Goal: Book appointment/travel/reservation

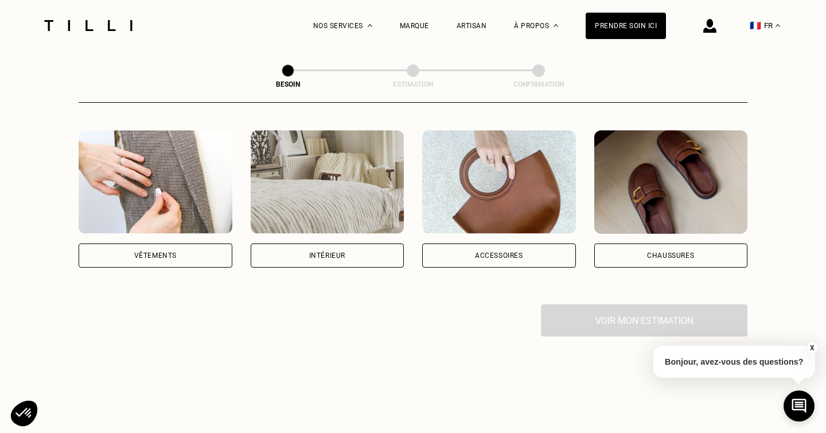
scroll to position [213, 0]
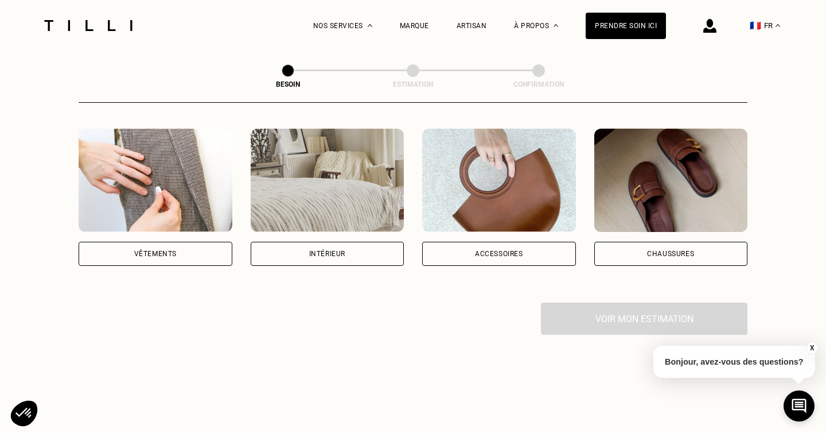
click at [302, 244] on div "Intérieur" at bounding box center [328, 253] width 154 height 24
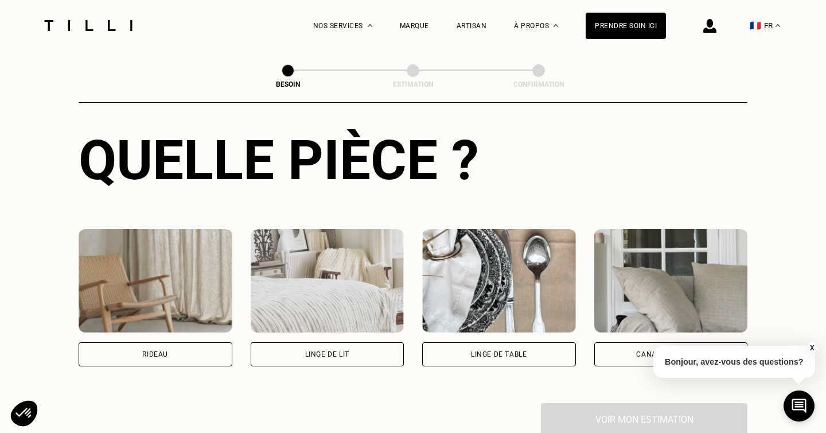
scroll to position [433, 0]
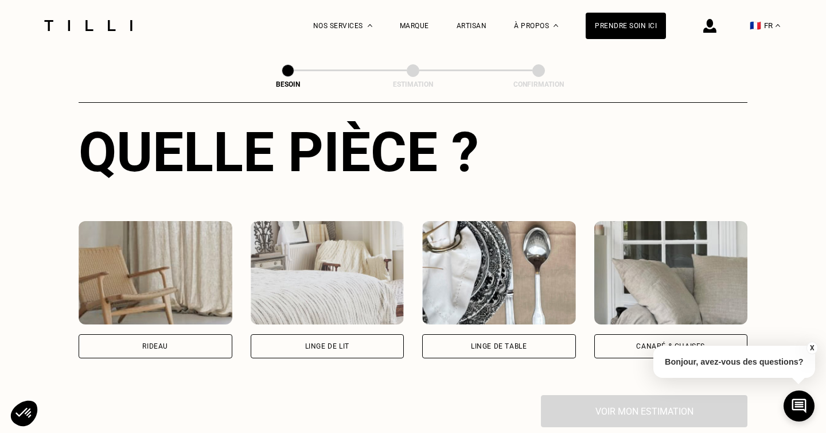
click at [306, 342] on div "Linge de lit" at bounding box center [327, 345] width 44 height 7
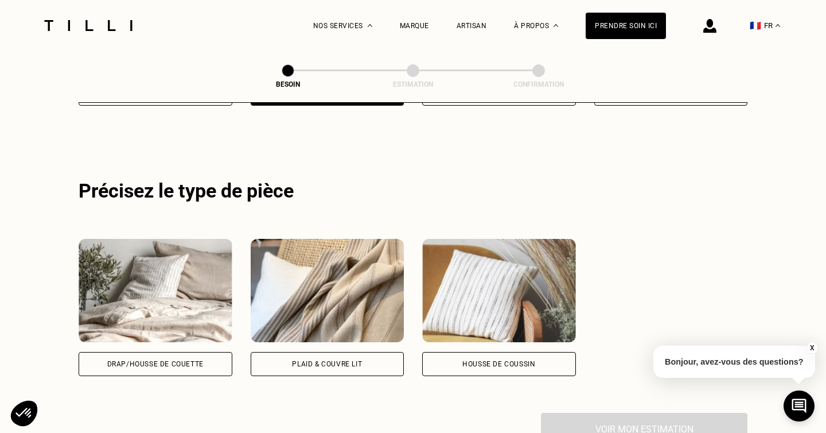
scroll to position [685, 0]
click at [208, 353] on div "Drap/Housse de couette" at bounding box center [156, 364] width 154 height 24
select select "FR"
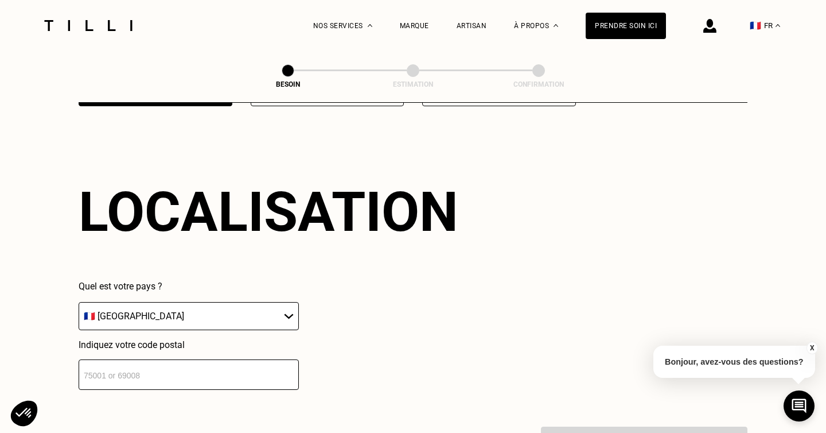
scroll to position [955, 0]
click at [179, 367] on input "number" at bounding box center [189, 374] width 220 height 30
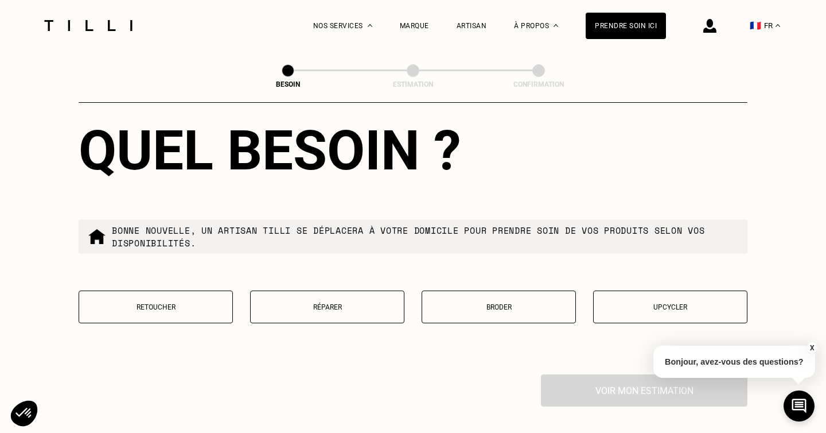
scroll to position [1300, 0]
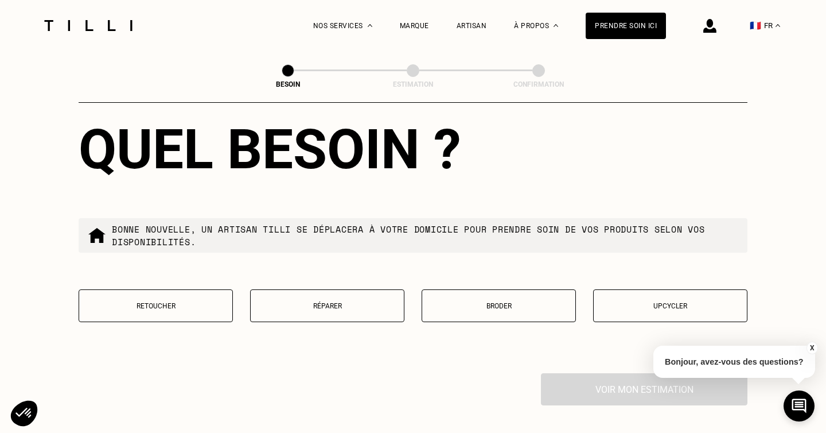
type input "75009"
click at [166, 302] on p "Retoucher" at bounding box center [156, 306] width 142 height 8
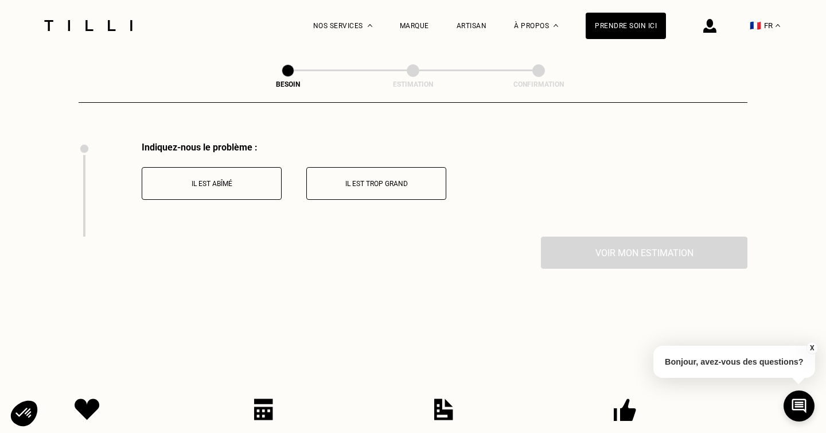
scroll to position [1532, 0]
click at [375, 179] on p "Il est trop grand" at bounding box center [376, 183] width 127 height 8
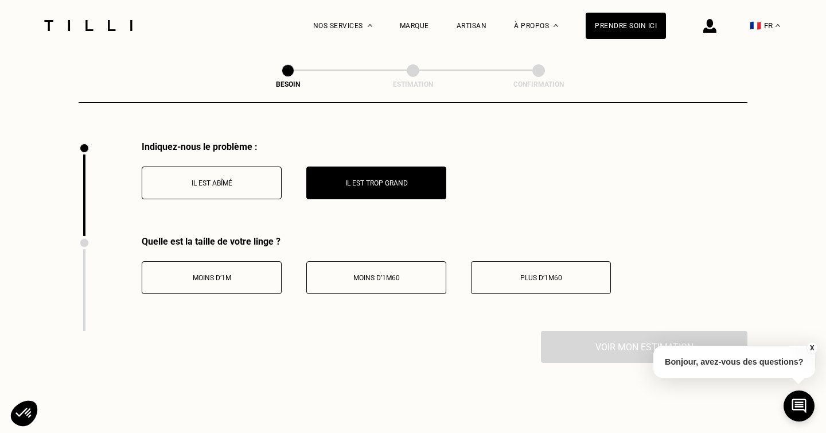
click at [580, 261] on button "Plus d’1m60" at bounding box center [541, 277] width 140 height 33
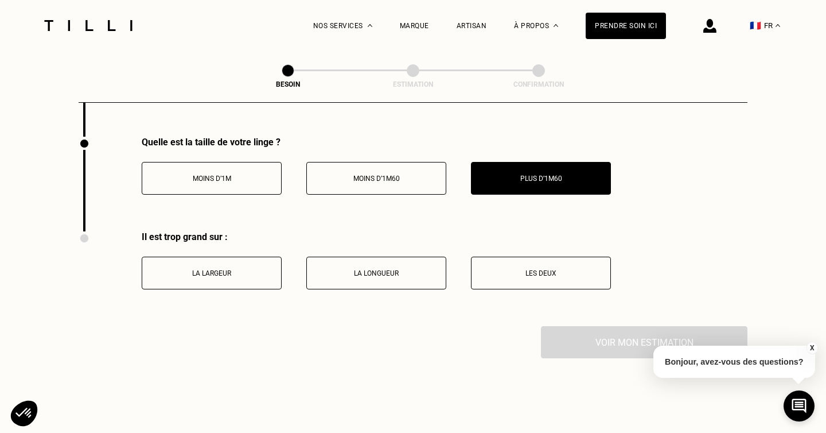
scroll to position [1632, 0]
click at [215, 267] on button "La largeur" at bounding box center [212, 272] width 140 height 33
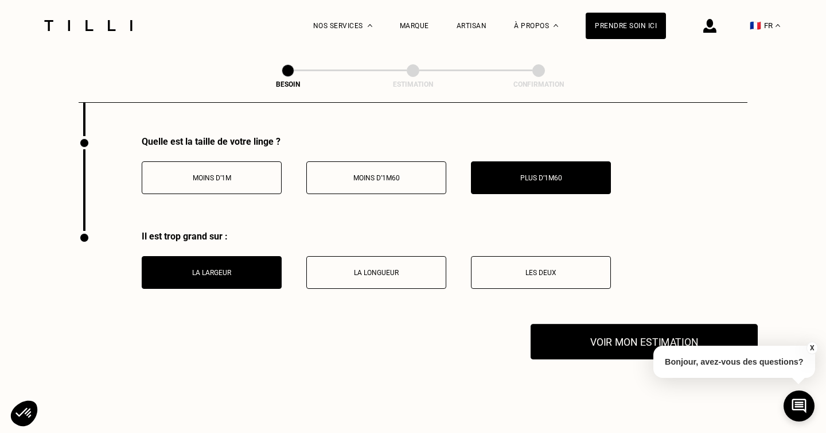
click at [603, 324] on button "Voir mon estimation" at bounding box center [644, 342] width 227 height 36
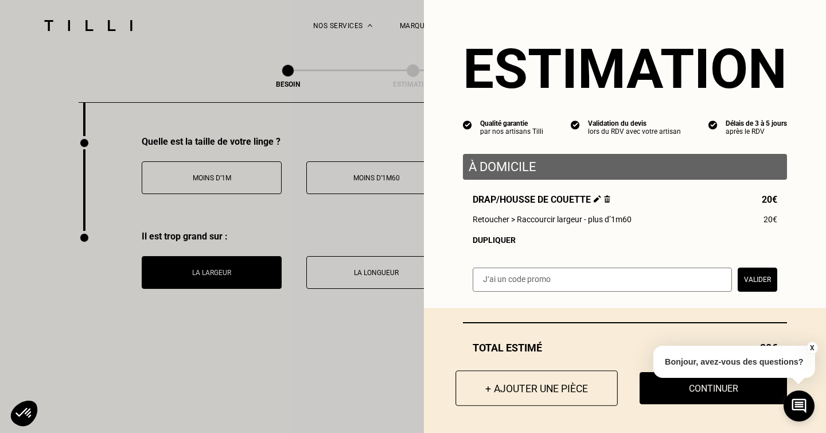
click at [528, 383] on button "+ Ajouter une pièce" at bounding box center [536, 388] width 162 height 36
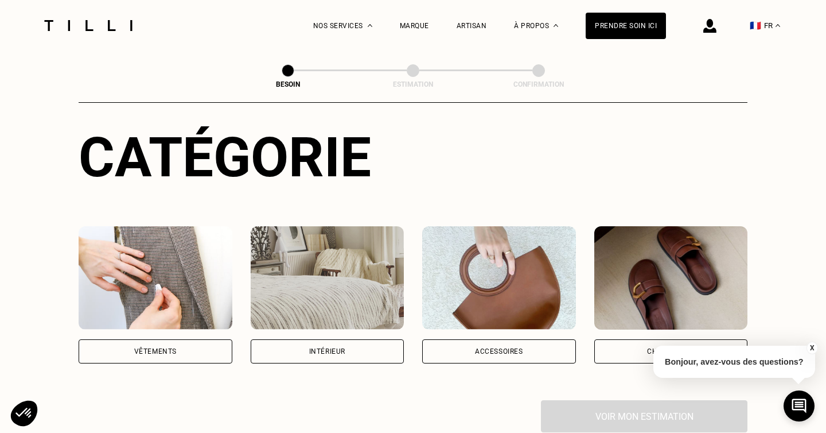
scroll to position [118, 0]
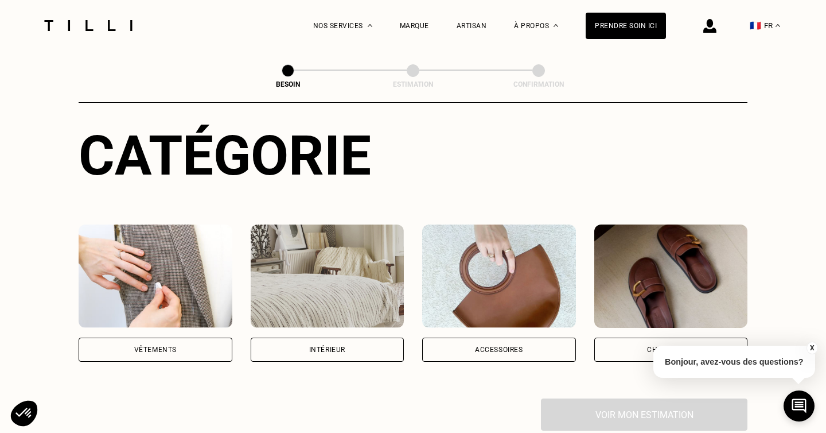
click at [106, 337] on div "Vêtements" at bounding box center [156, 349] width 154 height 24
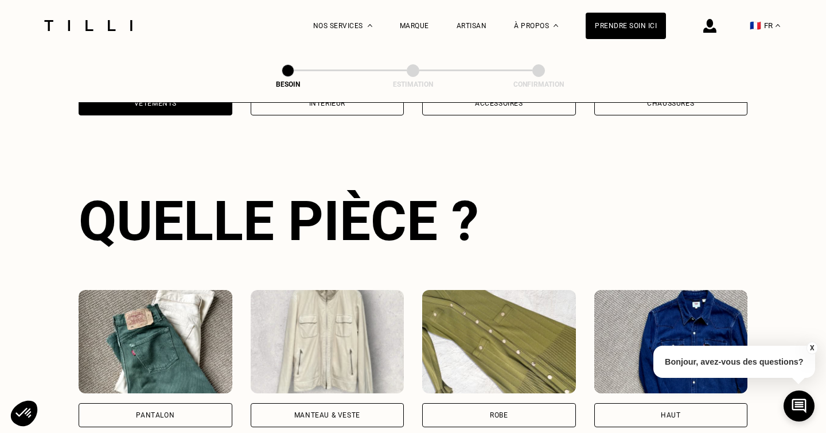
scroll to position [373, 0]
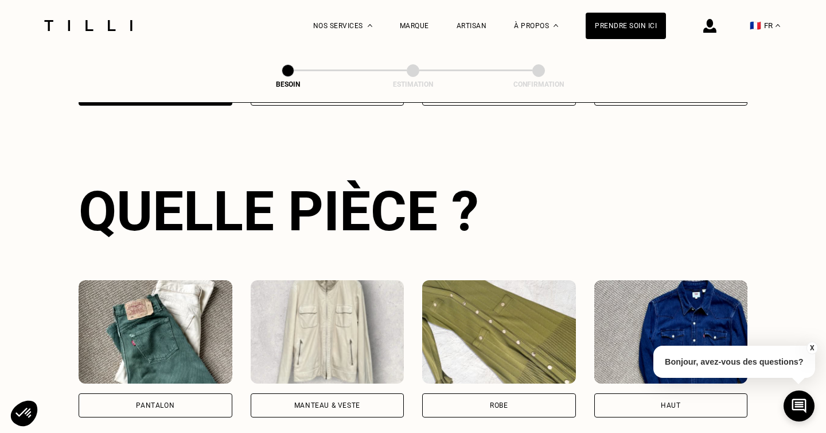
click at [143, 398] on div "Pantalon" at bounding box center [156, 405] width 154 height 24
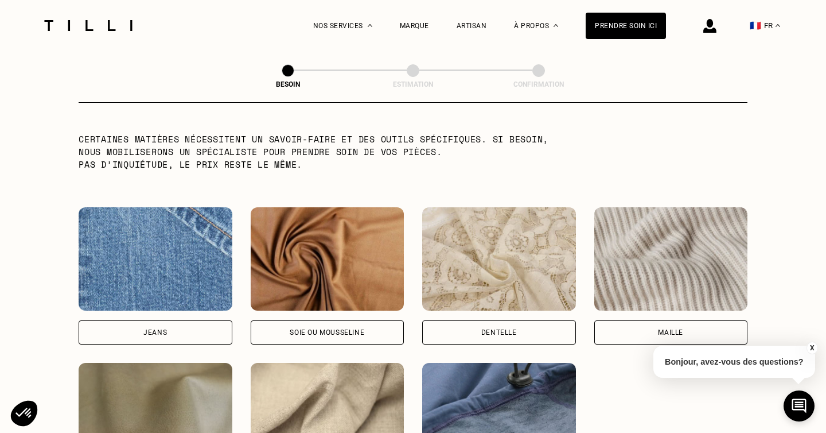
scroll to position [1149, 0]
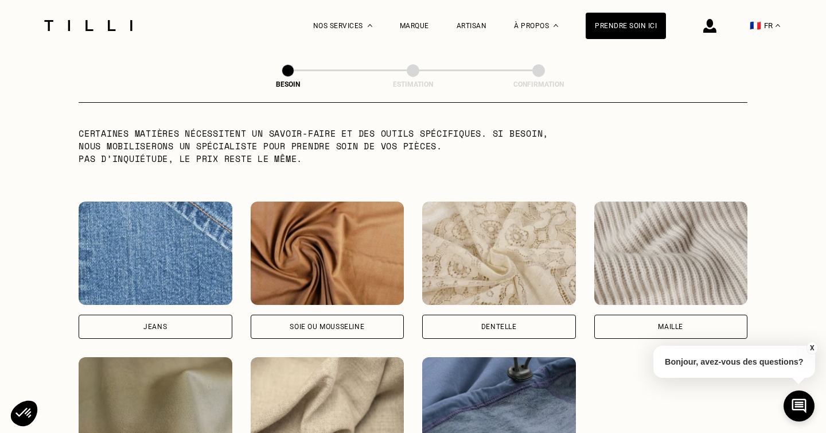
click at [342, 320] on div "Soie ou mousseline" at bounding box center [328, 326] width 154 height 24
select select "FR"
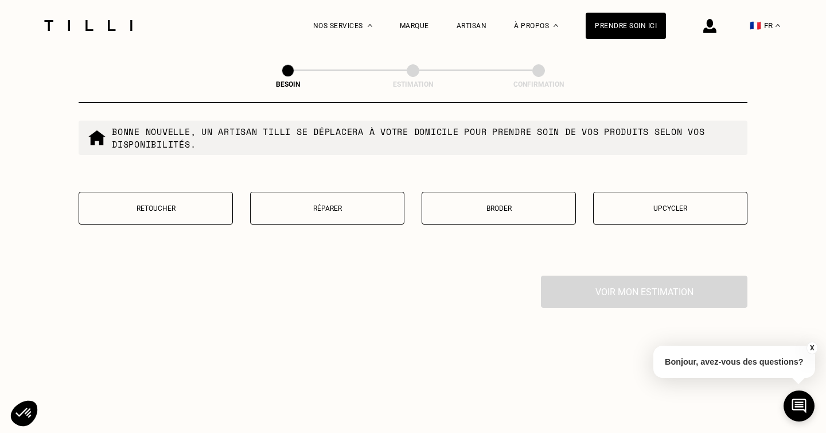
scroll to position [1977, 0]
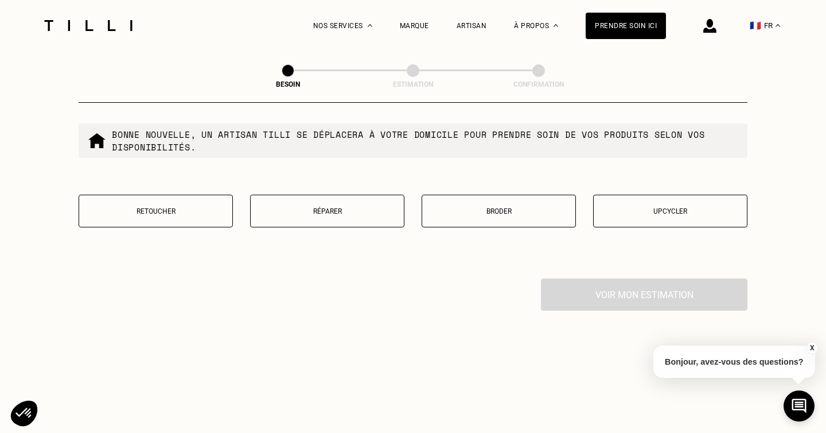
click at [199, 207] on p "Retoucher" at bounding box center [156, 211] width 142 height 8
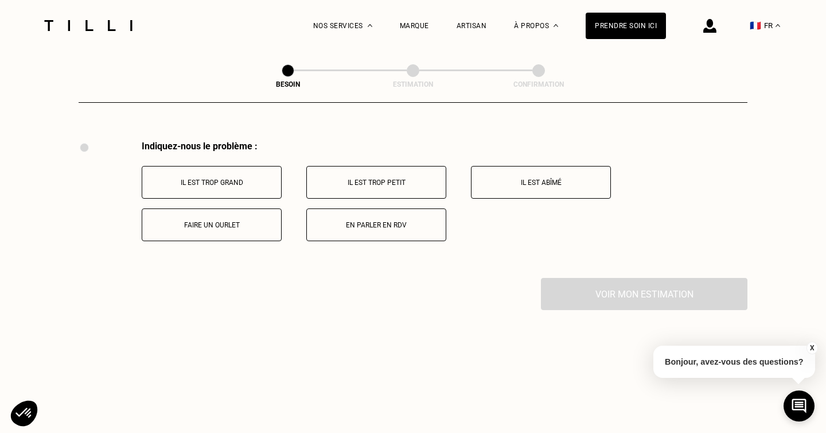
scroll to position [2115, 0]
click at [221, 178] on p "Il est trop grand" at bounding box center [211, 182] width 127 height 8
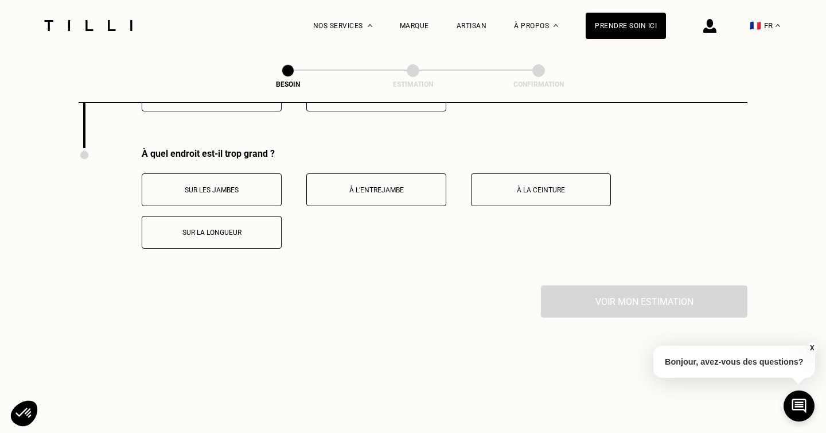
scroll to position [2253, 0]
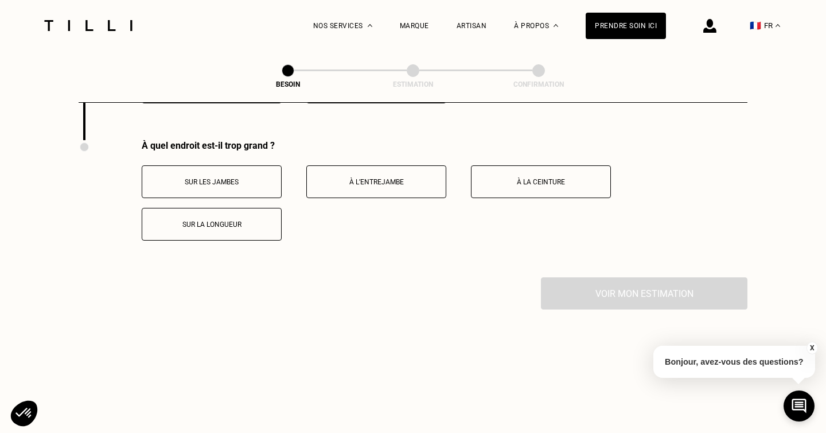
click at [389, 178] on p "À l’entrejambe" at bounding box center [376, 182] width 127 height 8
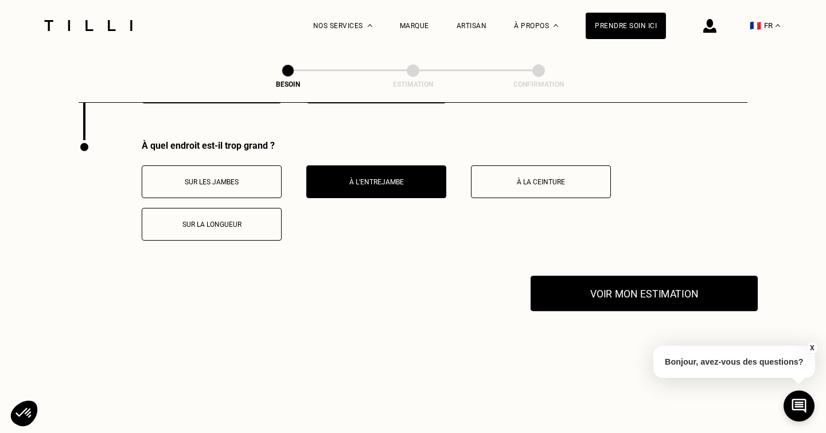
click at [630, 275] on button "Voir mon estimation" at bounding box center [644, 293] width 227 height 36
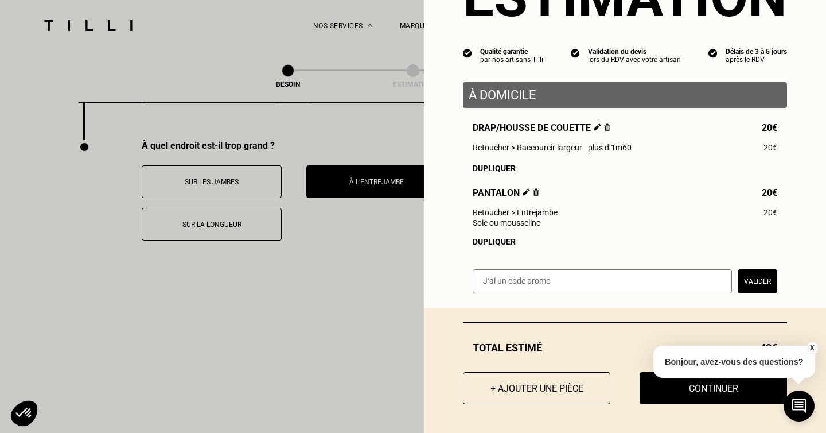
scroll to position [73, 0]
click at [811, 348] on button "X" at bounding box center [811, 347] width 11 height 13
